Goal: Task Accomplishment & Management: Manage account settings

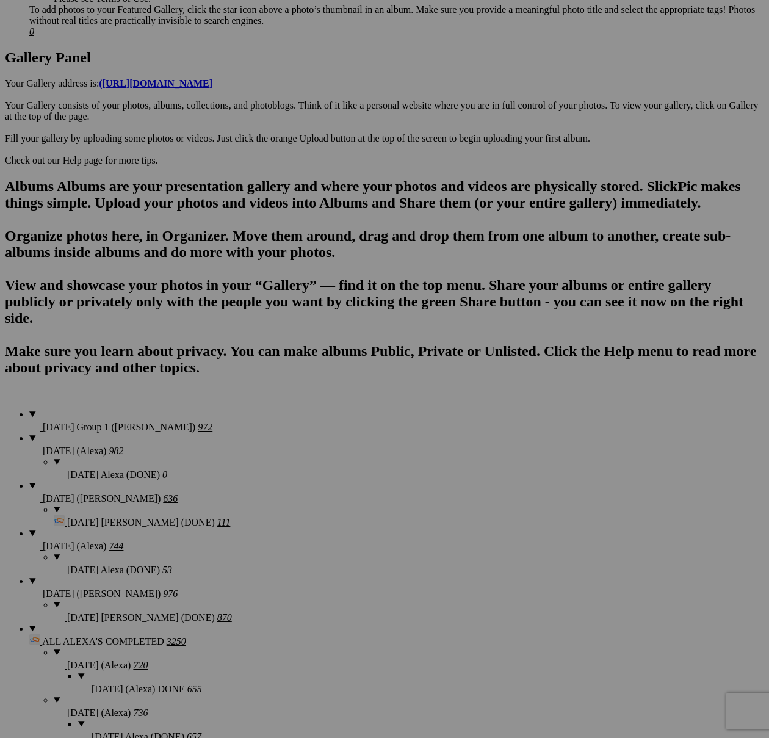
scroll to position [634, 0]
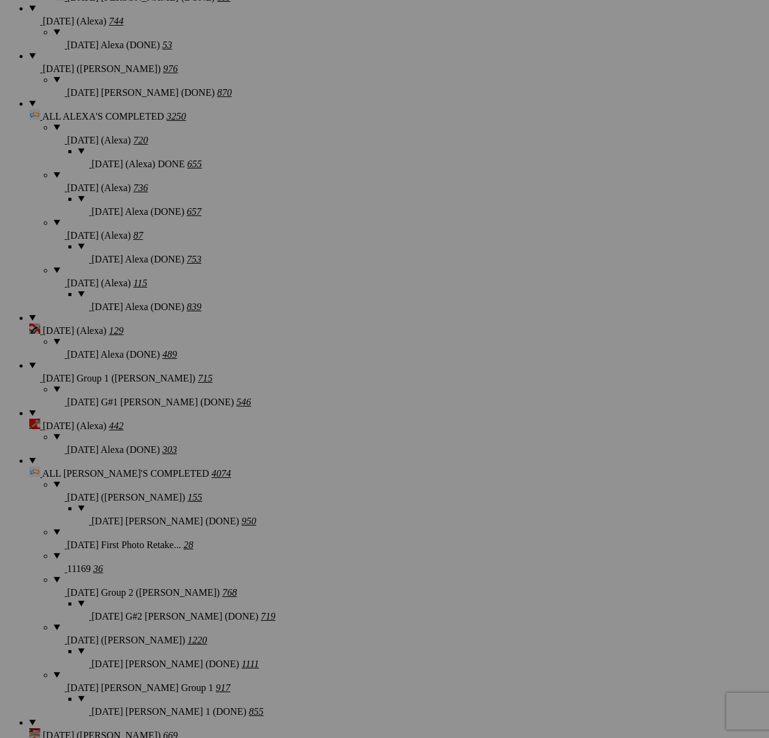
scroll to position [1606, 0]
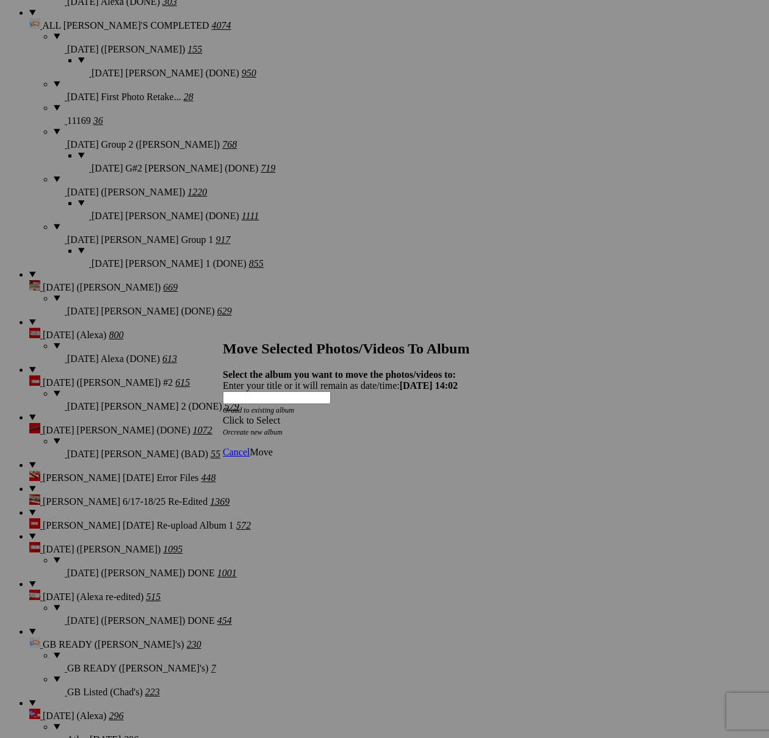
click at [400, 415] on div "Click to Select" at bounding box center [384, 420] width 323 height 11
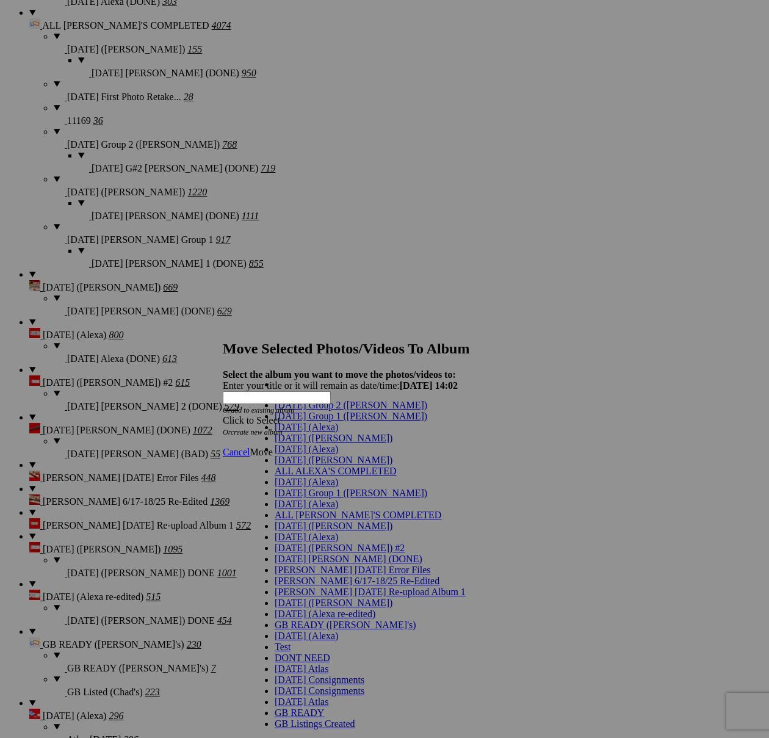
click at [249, 447] on link "Cancel" at bounding box center [236, 452] width 27 height 10
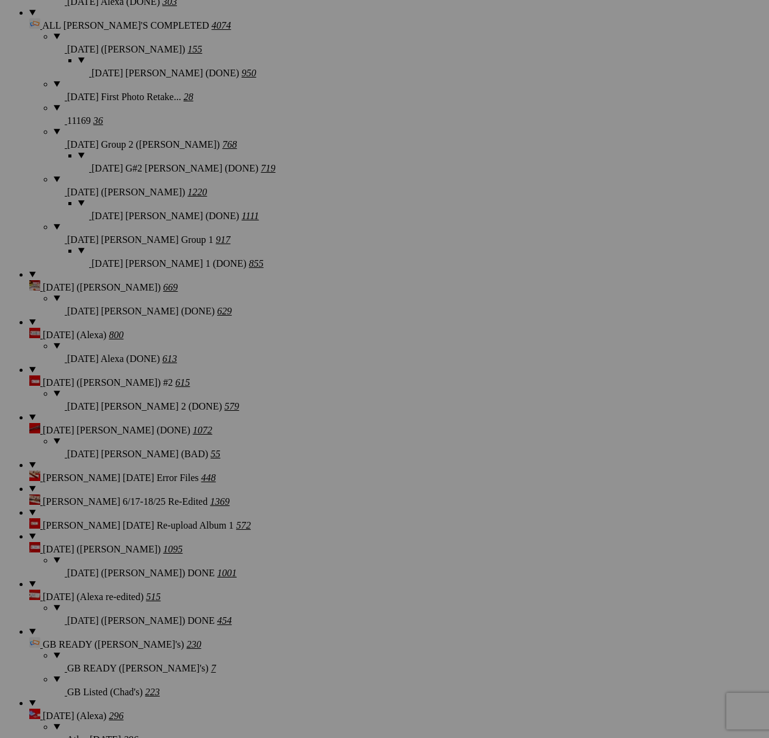
click at [303, 454] on span "Yes" at bounding box center [296, 459] width 14 height 10
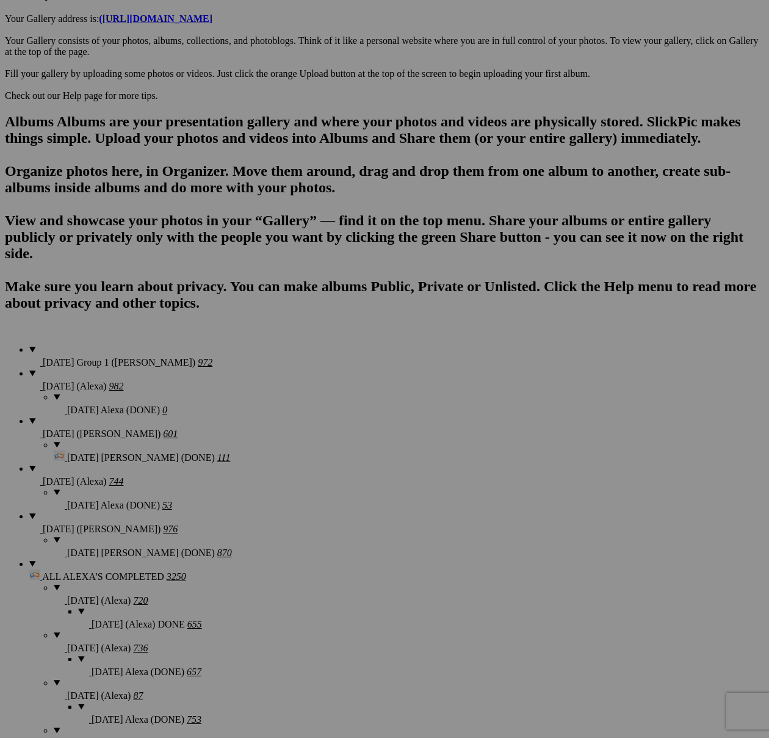
scroll to position [522, 0]
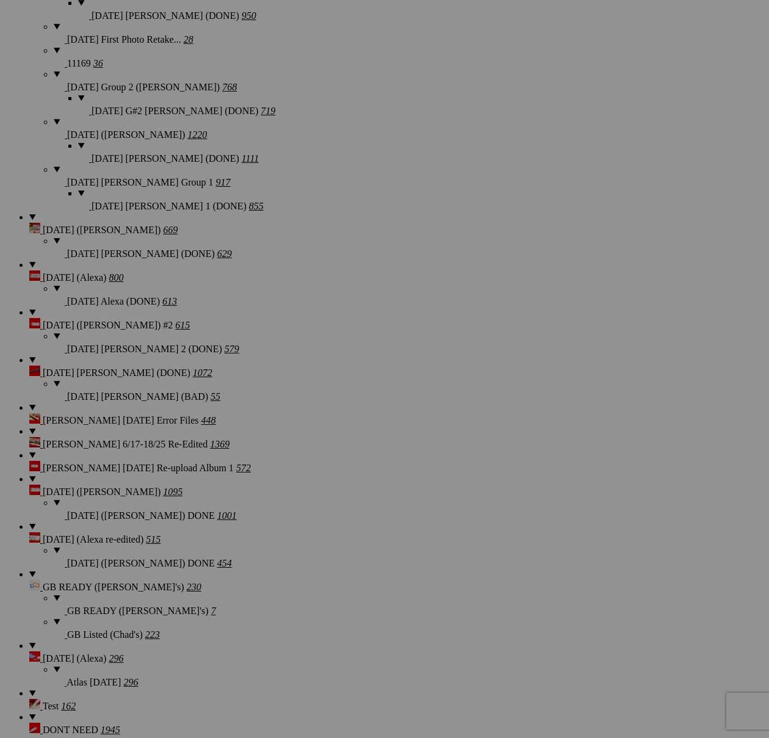
scroll to position [1640, 0]
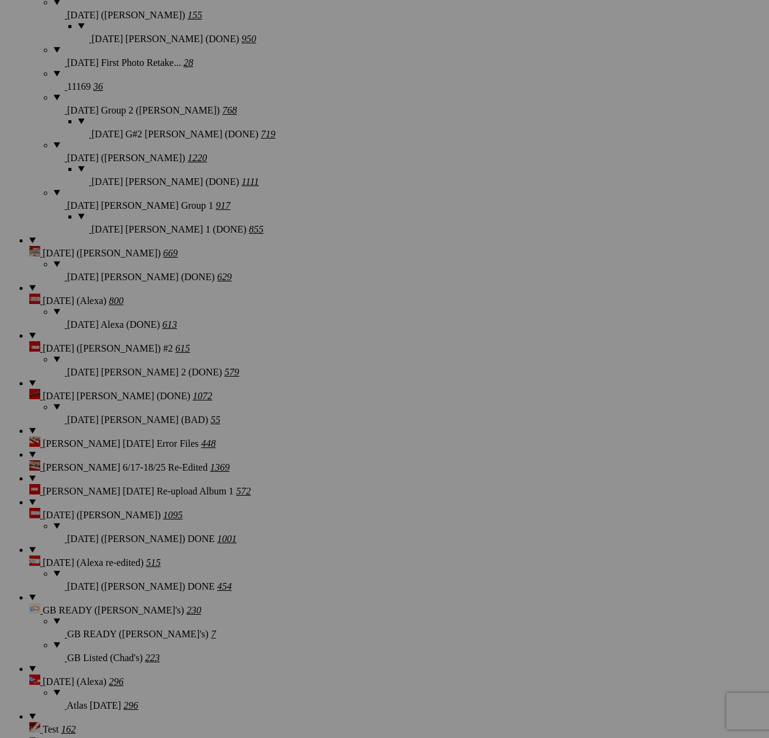
drag, startPoint x: 426, startPoint y: 214, endPoint x: 594, endPoint y: 329, distance: 203.7
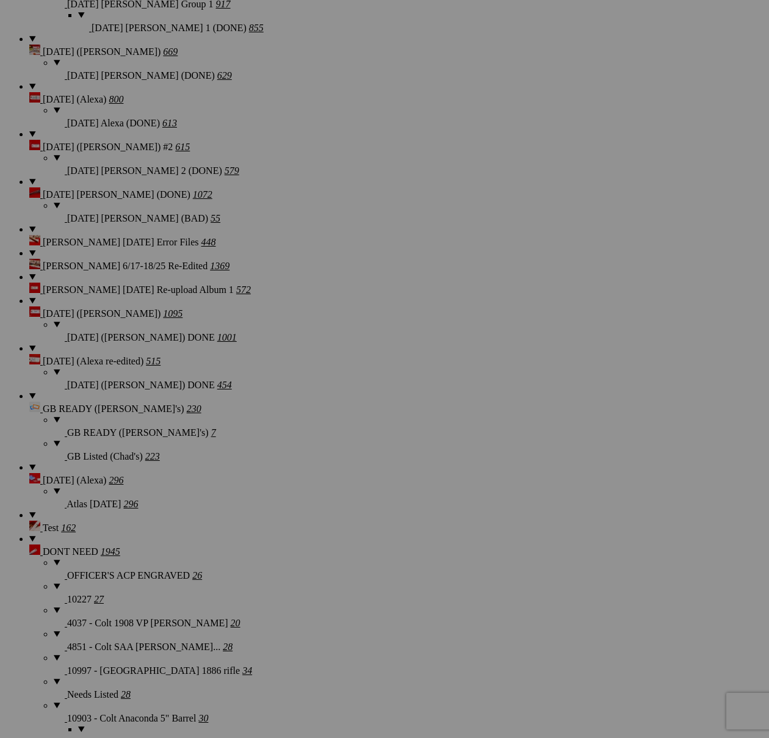
scroll to position [1792, 0]
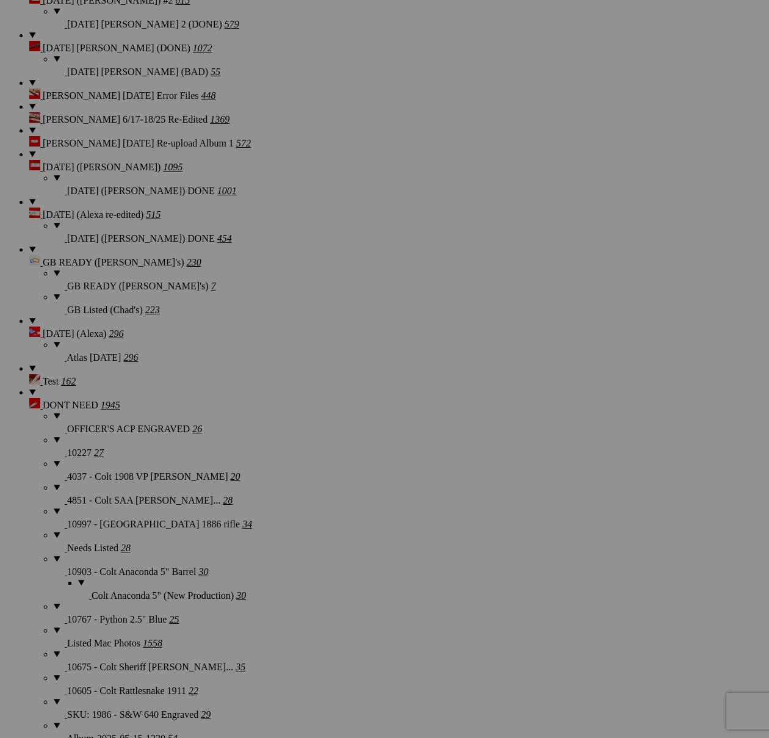
scroll to position [1987, 0]
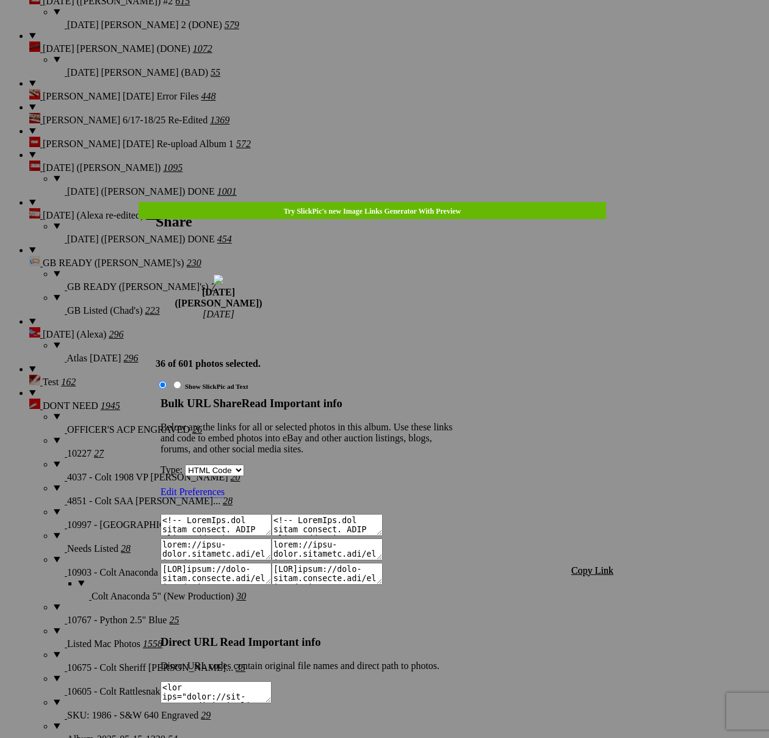
type textarea "<!-- [DOMAIN_NAME] image hosting. HTML Bulk Share code Starts Here --> <div sty…"
click at [587, 565] on span "Copy Link" at bounding box center [592, 570] width 42 height 10
click at [407, 39] on div at bounding box center [384, 369] width 769 height 738
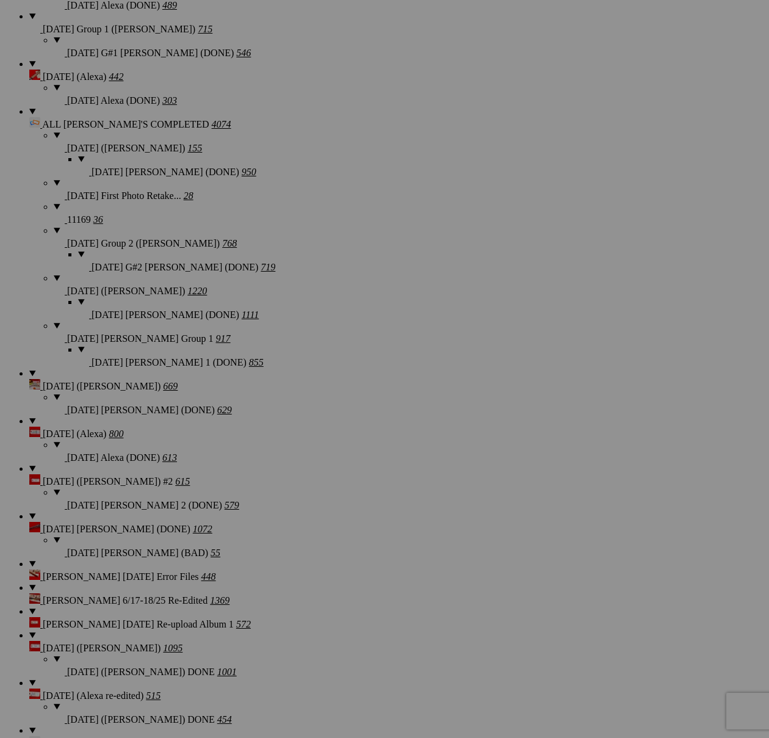
scroll to position [1580, 0]
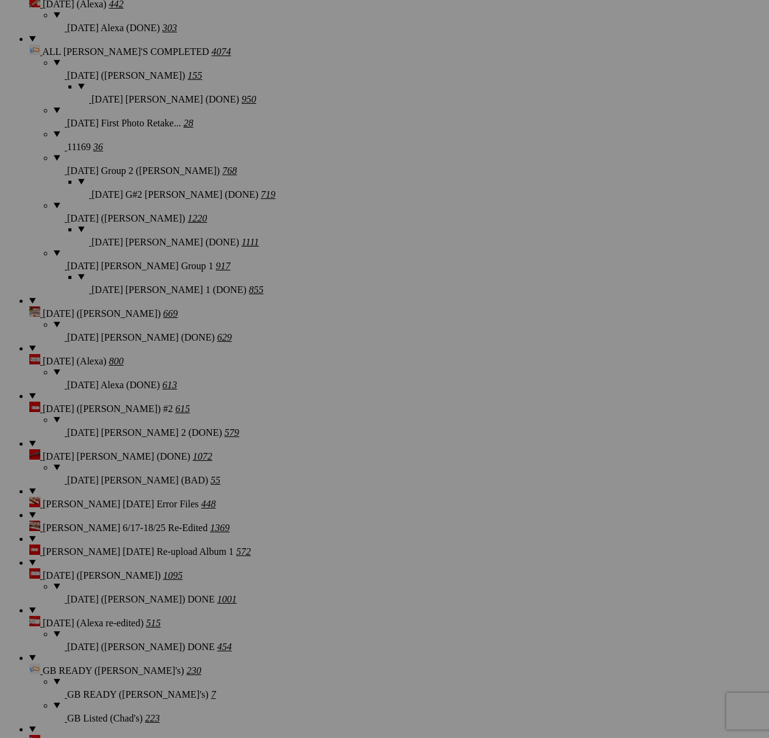
drag, startPoint x: 658, startPoint y: 431, endPoint x: 522, endPoint y: 563, distance: 189.4
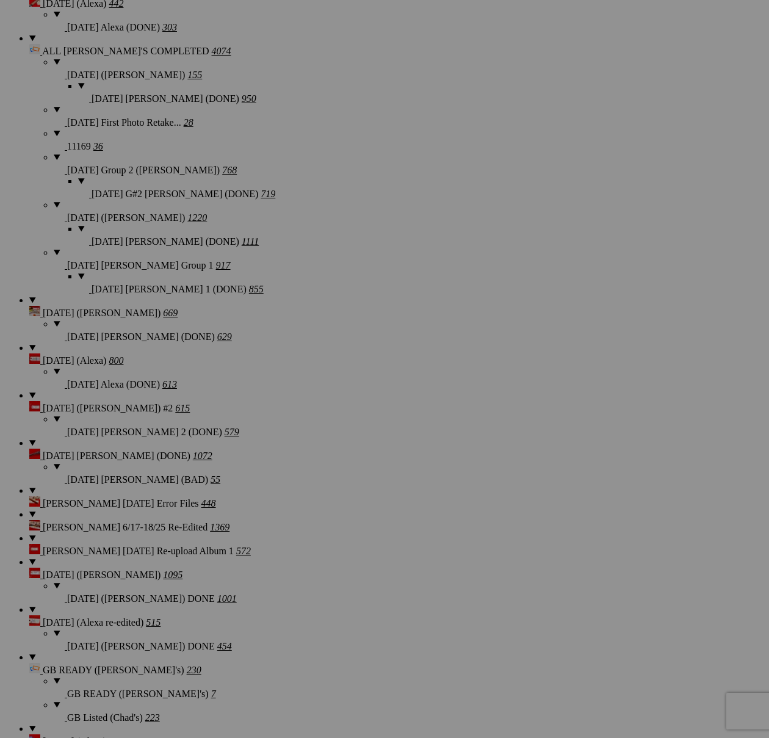
scroll to position [1652, 0]
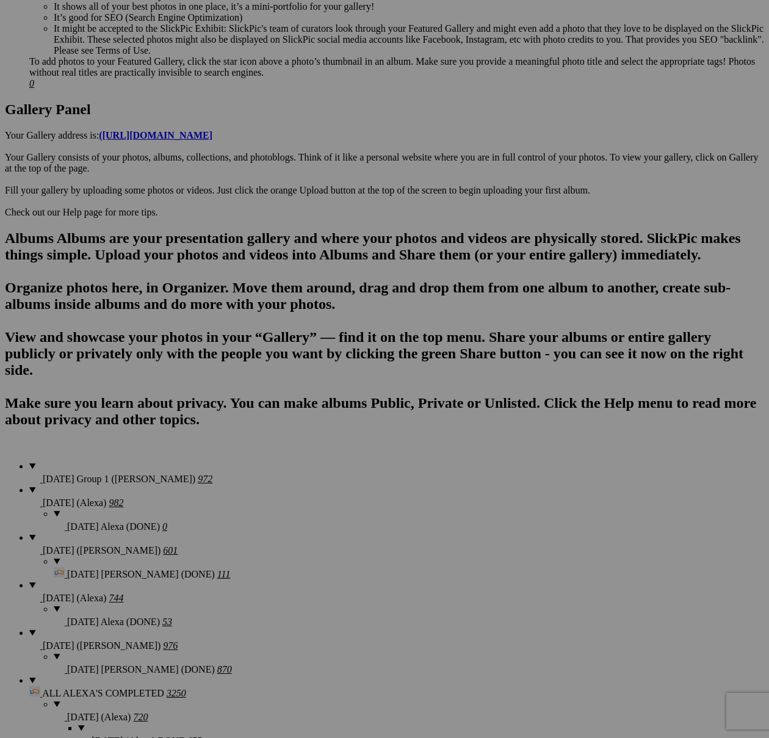
scroll to position [565, 0]
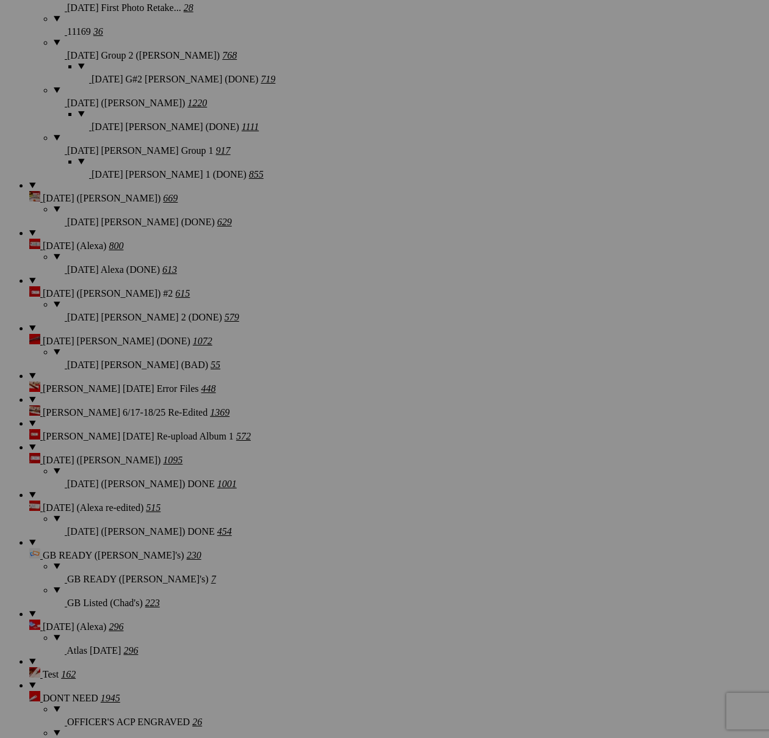
scroll to position [1729, 0]
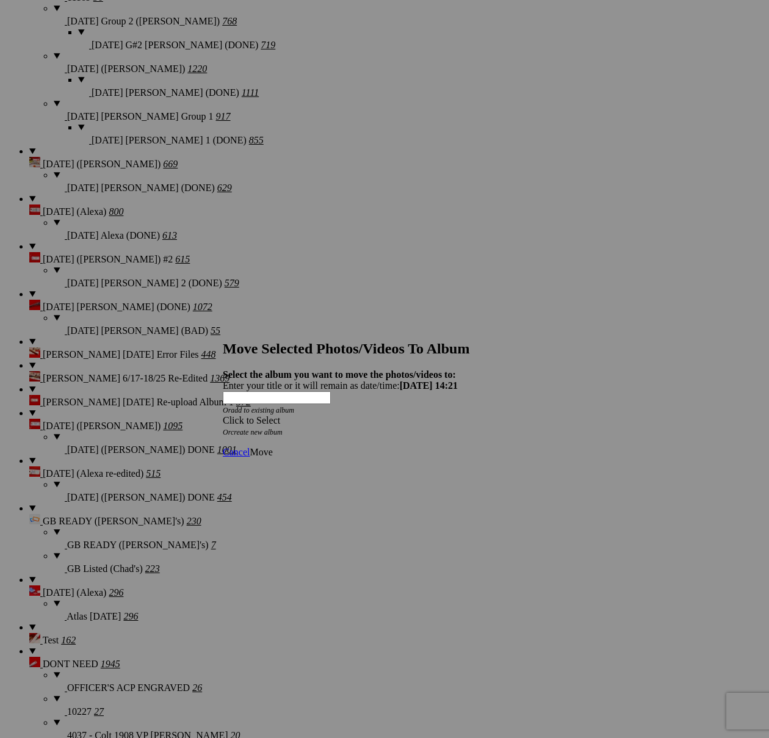
click at [455, 415] on div "Click to Select" at bounding box center [384, 420] width 323 height 11
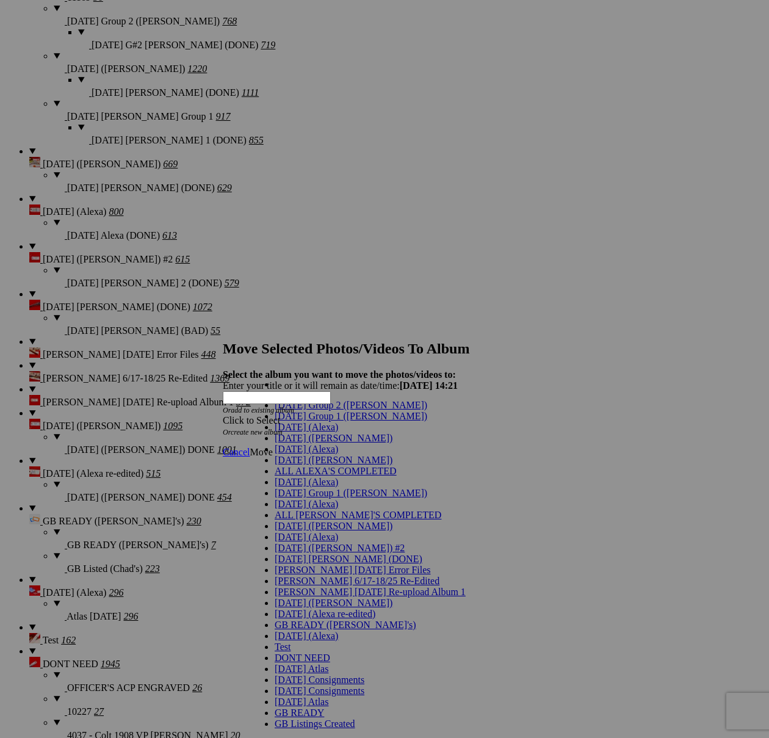
scroll to position [0, 0]
click at [300, 443] on span "[DATE] ([PERSON_NAME])" at bounding box center [334, 438] width 118 height 10
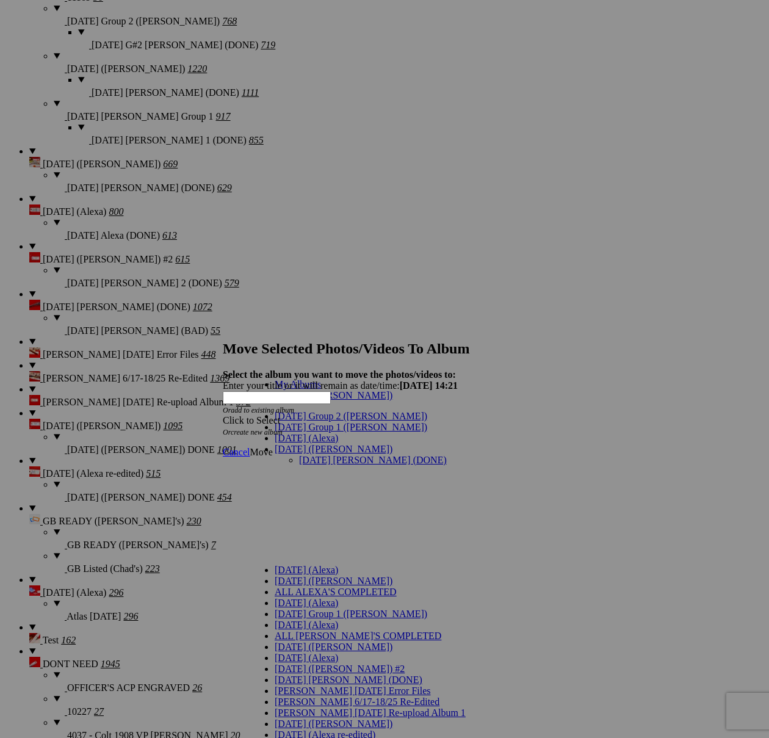
click at [314, 454] on link "[DATE] [PERSON_NAME] (DONE)" at bounding box center [373, 459] width 148 height 10
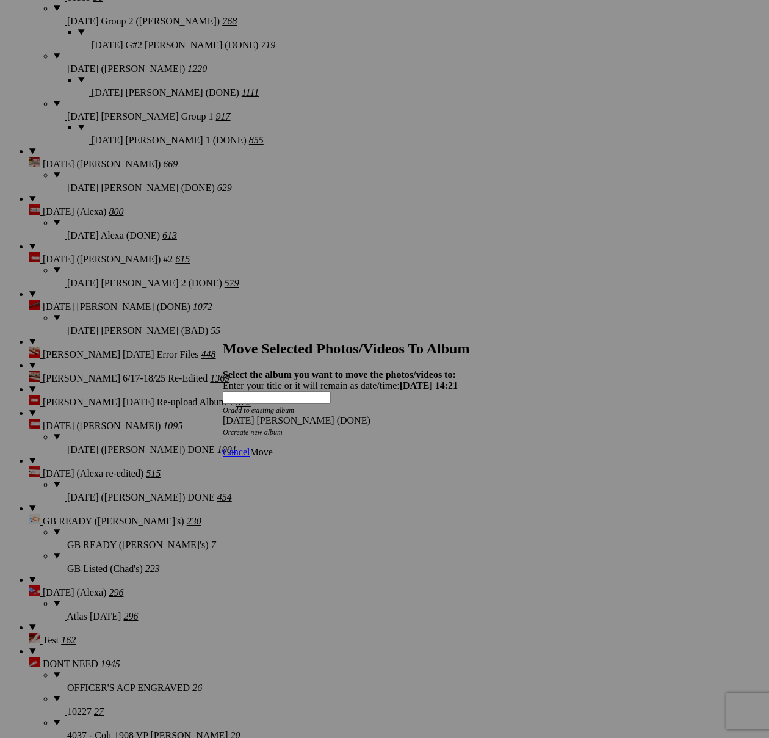
click at [272, 447] on span "Move" at bounding box center [260, 452] width 23 height 10
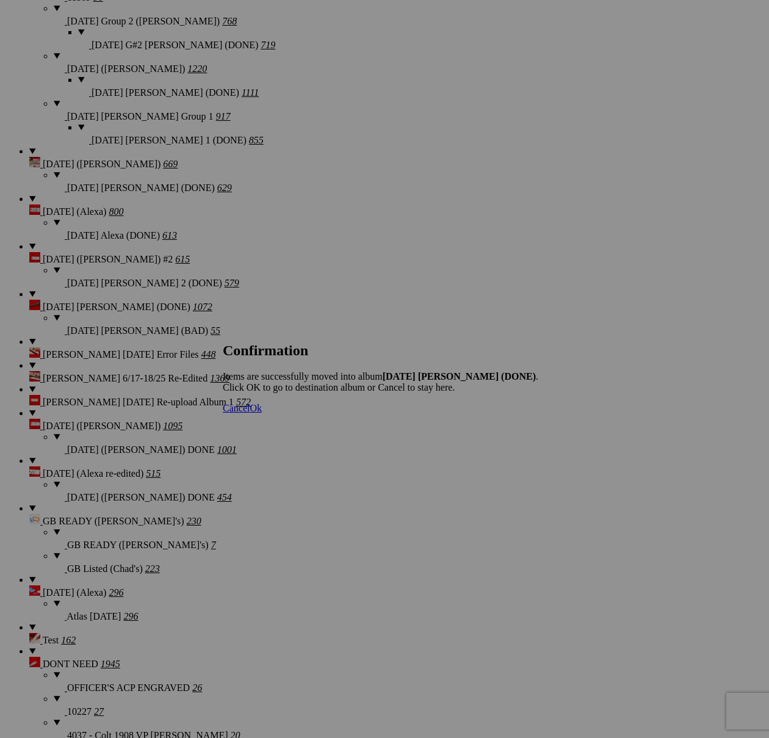
click at [249, 413] on span "Cancel" at bounding box center [236, 408] width 27 height 10
